Goal: Information Seeking & Learning: Check status

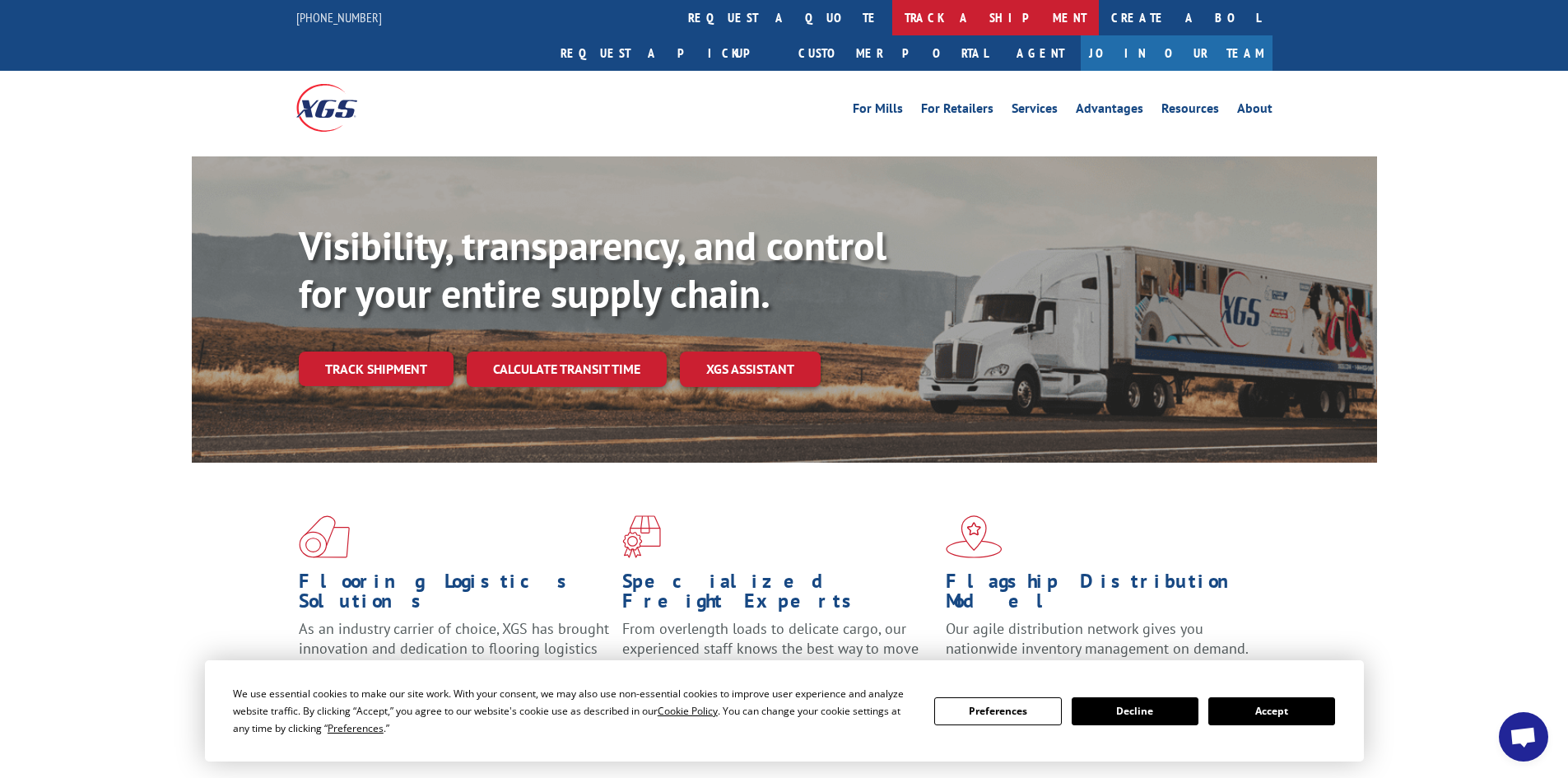
click at [893, 12] on link "track a shipment" at bounding box center [995, 17] width 206 height 36
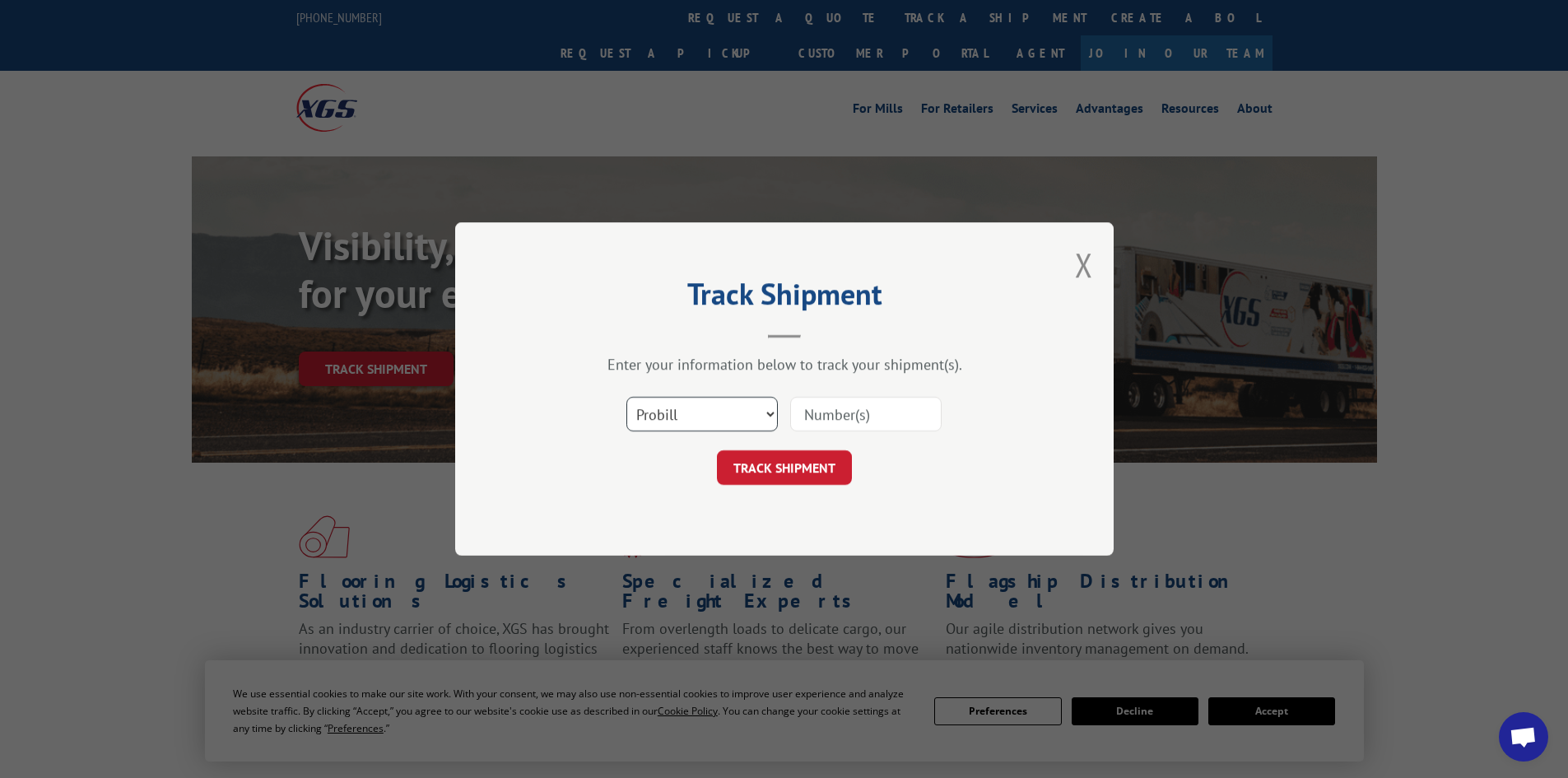
drag, startPoint x: 714, startPoint y: 412, endPoint x: 702, endPoint y: 428, distance: 20.0
click at [714, 412] on select "Select category... Probill BOL PO" at bounding box center [702, 414] width 151 height 35
select select "bol"
click at [627, 397] on select "Select category... Probill BOL PO" at bounding box center [702, 414] width 151 height 35
click at [817, 408] on input at bounding box center [865, 414] width 151 height 35
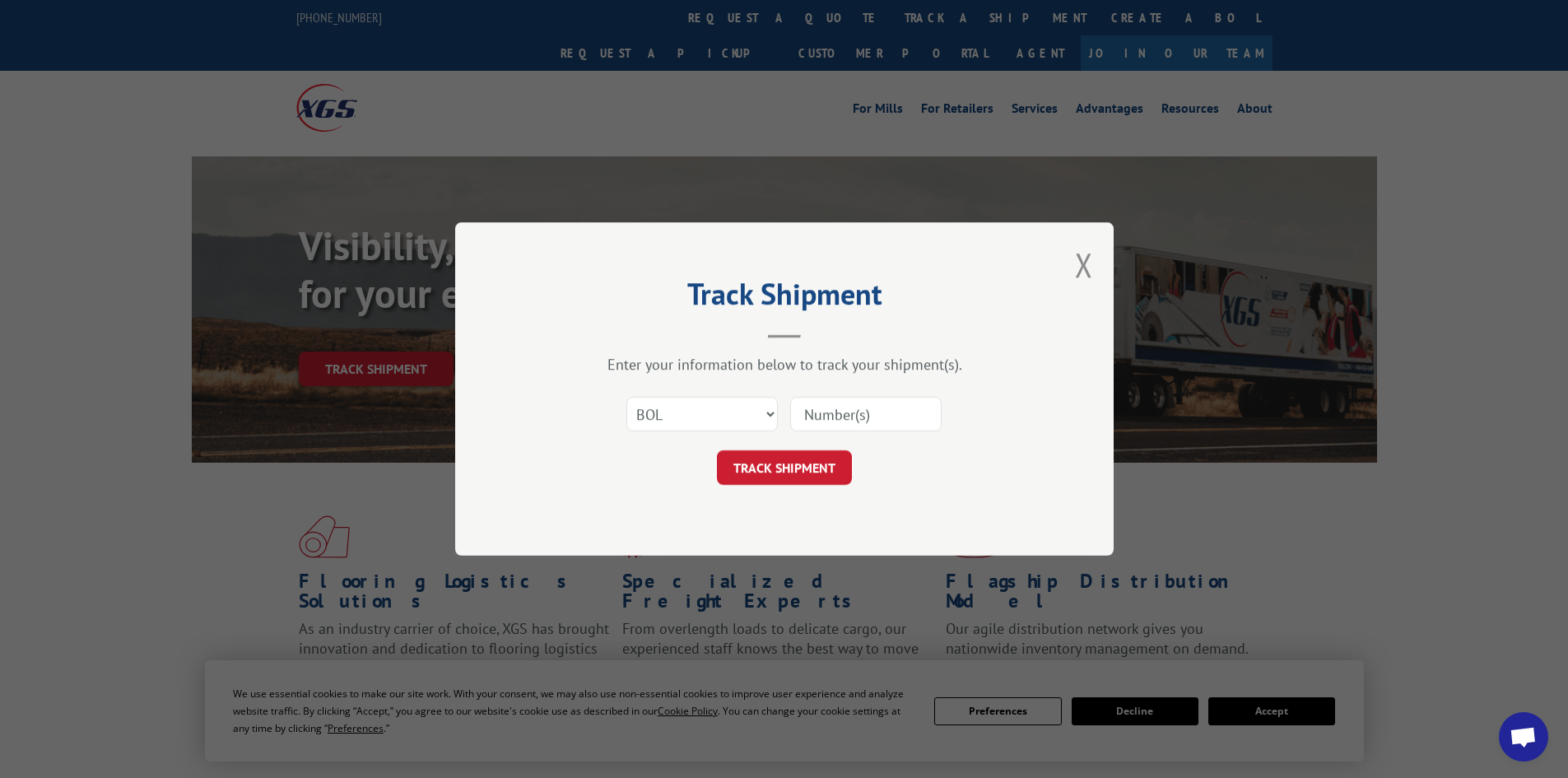
drag, startPoint x: 926, startPoint y: 430, endPoint x: 912, endPoint y: 424, distance: 15.2
click at [926, 430] on input at bounding box center [865, 414] width 151 height 35
paste input "2878703"
type input "2878703"
click at [809, 466] on button "TRACK SHIPMENT" at bounding box center [784, 467] width 135 height 35
